Goal: Transaction & Acquisition: Purchase product/service

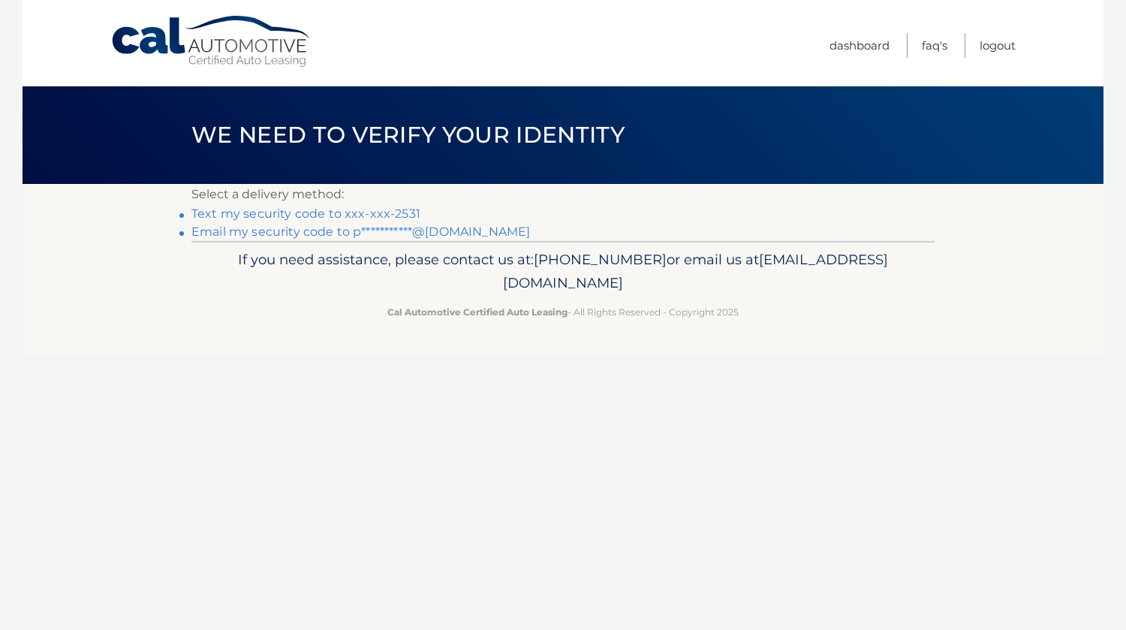
click at [312, 210] on link "Text my security code to xxx-xxx-2531" at bounding box center [305, 213] width 229 height 14
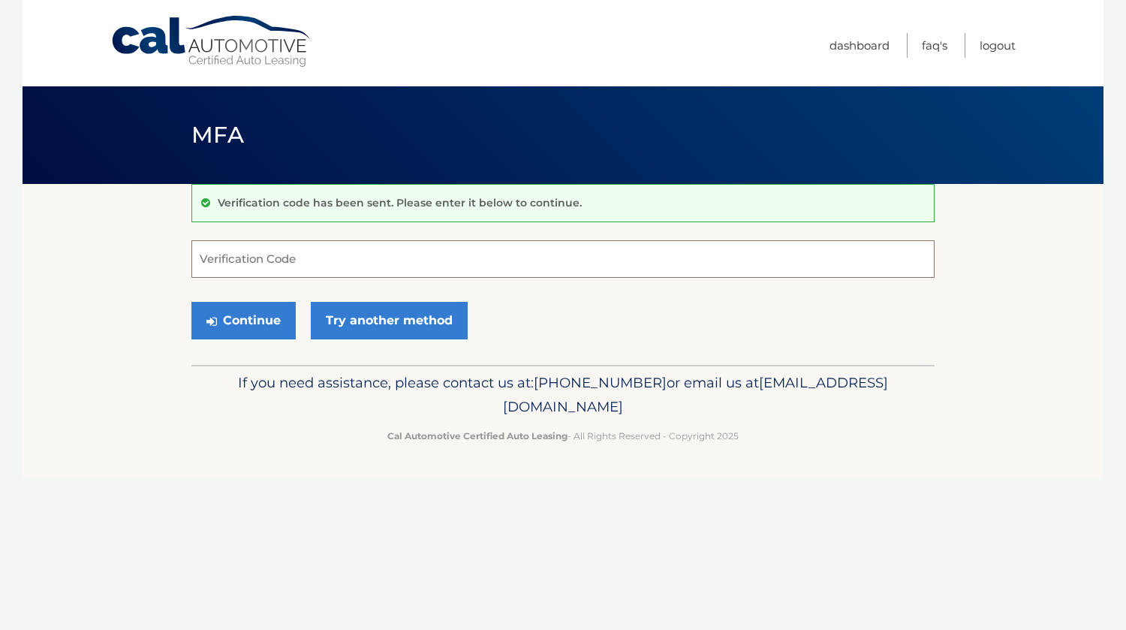
click at [312, 251] on input "Verification Code" at bounding box center [562, 259] width 743 height 38
type input "001513"
click at [248, 326] on button "Continue" at bounding box center [243, 321] width 104 height 38
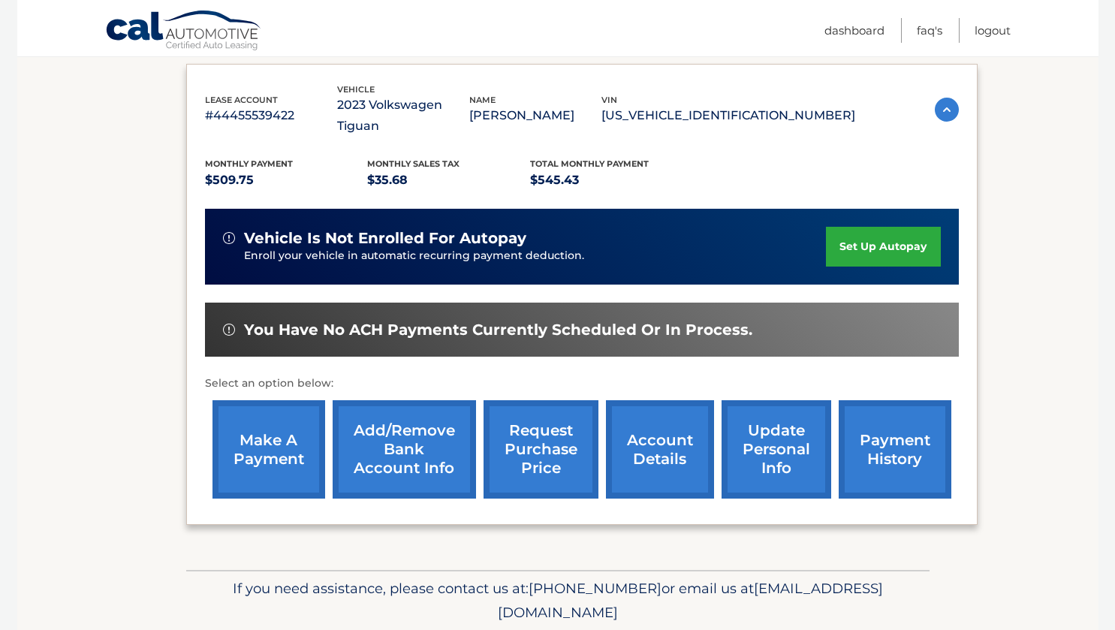
scroll to position [279, 0]
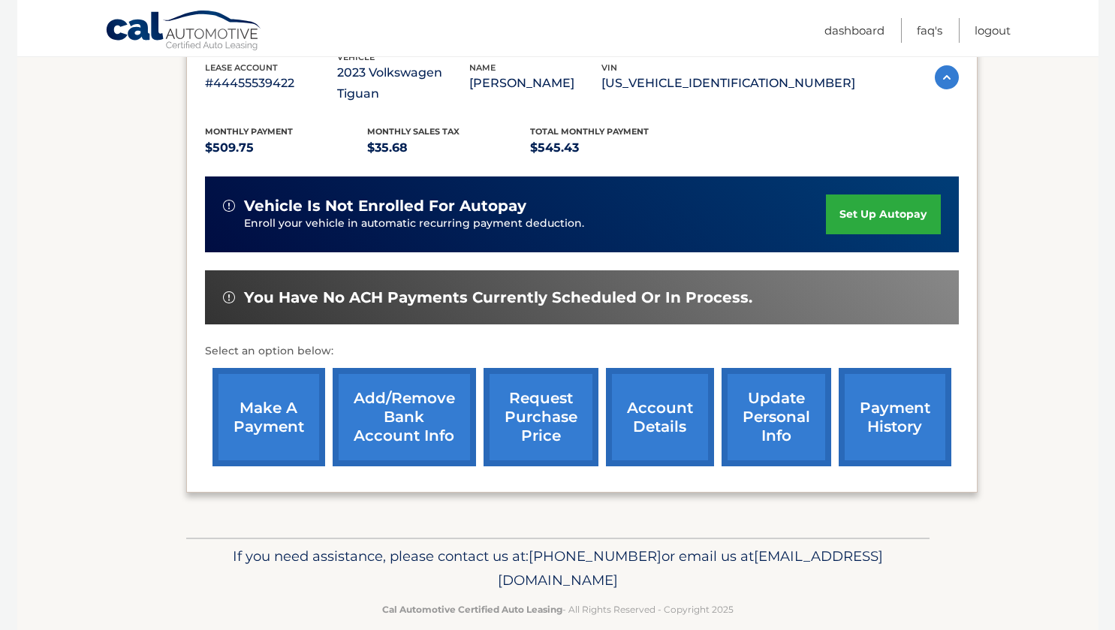
click at [271, 411] on link "make a payment" at bounding box center [268, 417] width 113 height 98
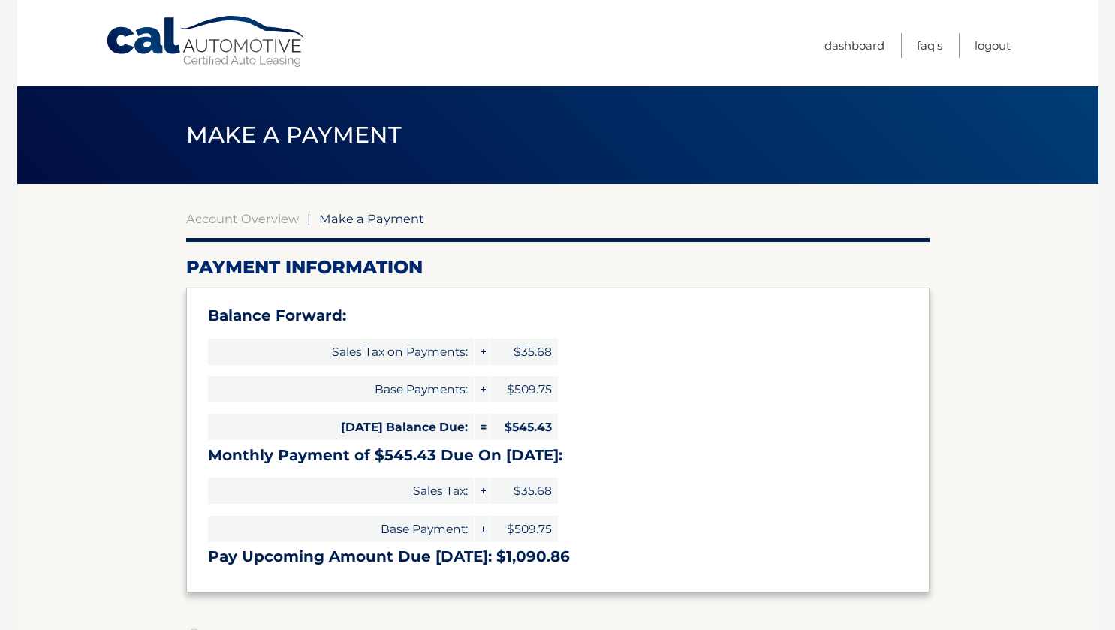
select select "NjllZDNjYjctZTcxNS00MDE0LWEyYjMtNmZkMzdkYzAyZTBj"
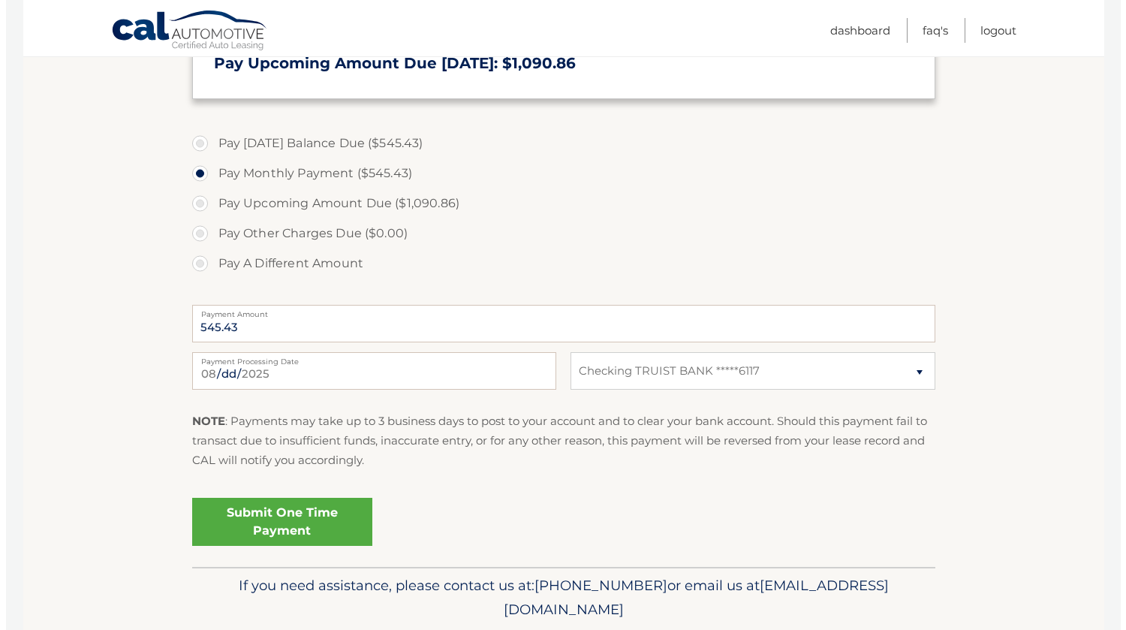
scroll to position [494, 0]
click at [312, 521] on link "Submit One Time Payment" at bounding box center [276, 521] width 180 height 48
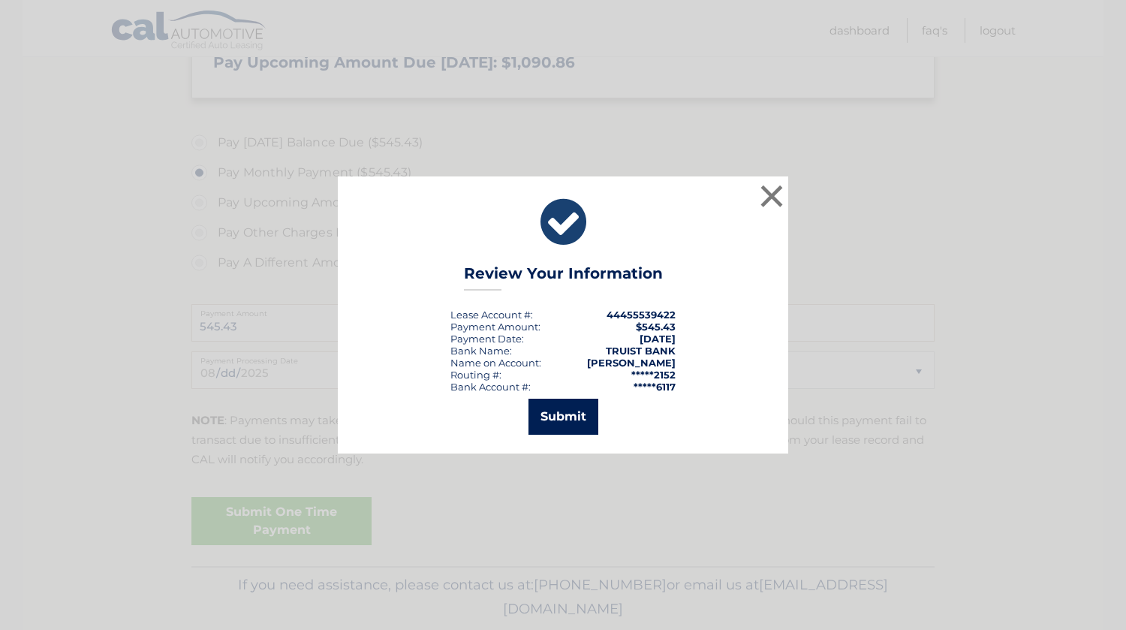
click at [580, 410] on button "Submit" at bounding box center [563, 417] width 70 height 36
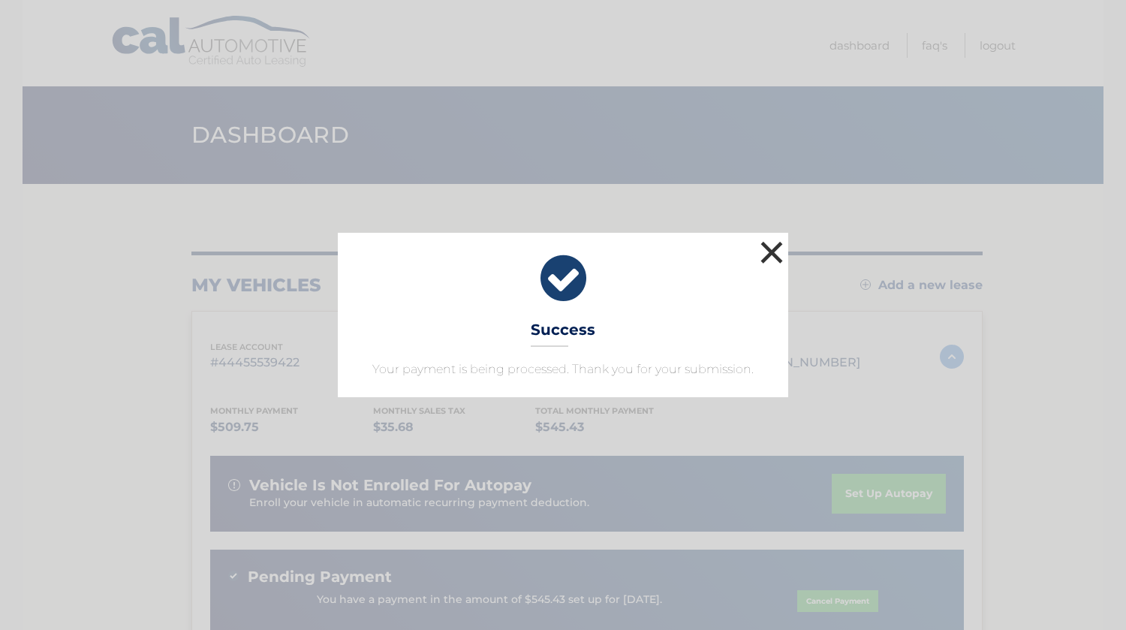
click at [769, 249] on button "×" at bounding box center [772, 252] width 30 height 30
